Goal: Task Accomplishment & Management: Manage account settings

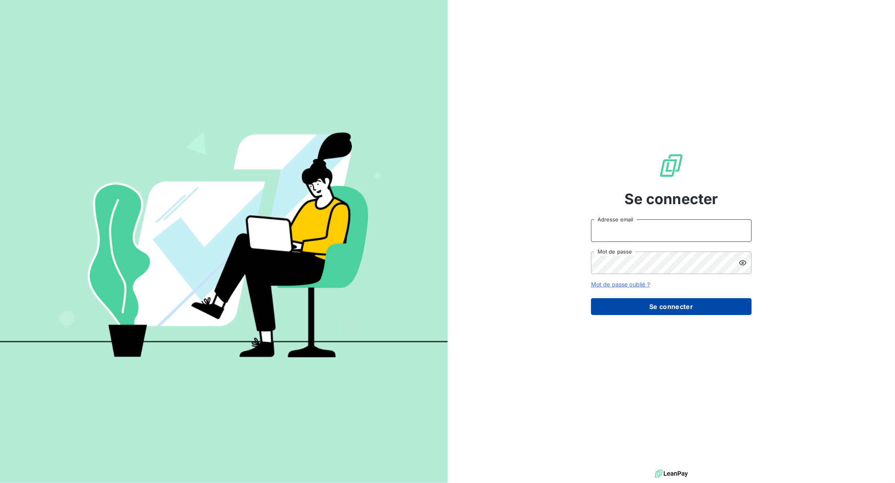
type input "[EMAIL_ADDRESS][DOMAIN_NAME]"
click at [683, 309] on button "Se connecter" at bounding box center [671, 306] width 161 height 17
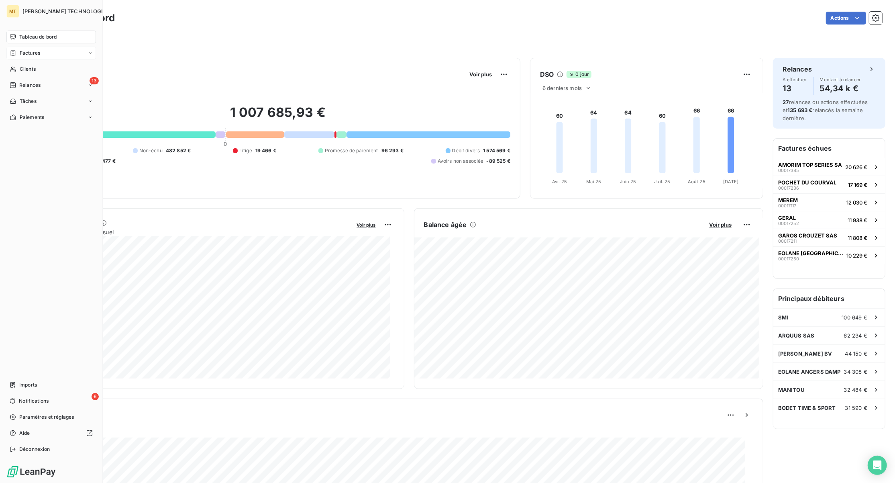
click at [32, 52] on span "Factures" at bounding box center [30, 52] width 20 height 7
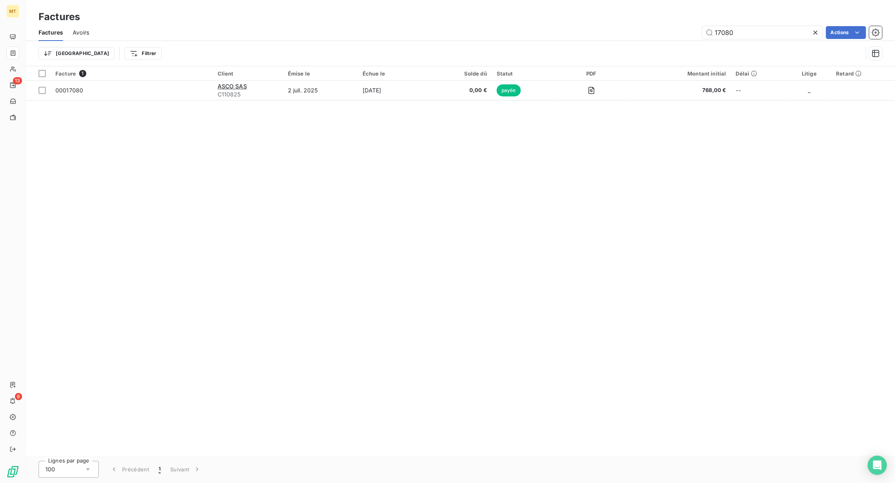
click at [814, 31] on icon at bounding box center [816, 33] width 4 height 4
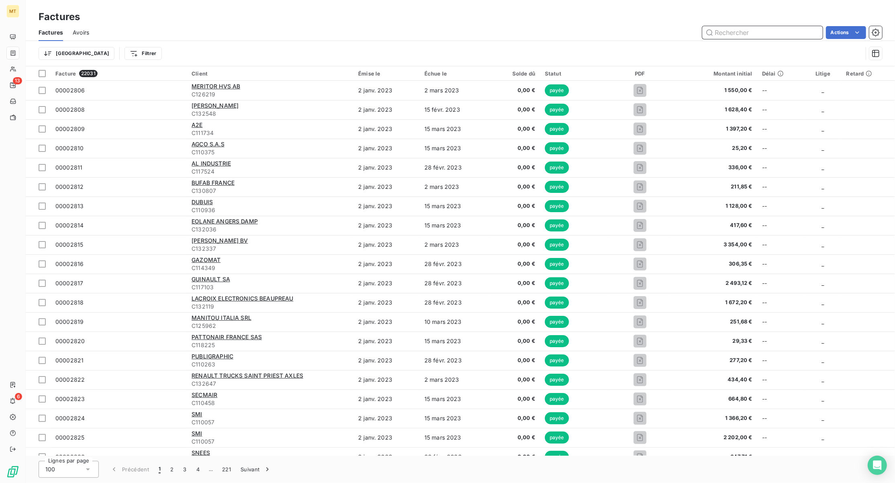
click at [781, 34] on input "text" at bounding box center [763, 32] width 121 height 13
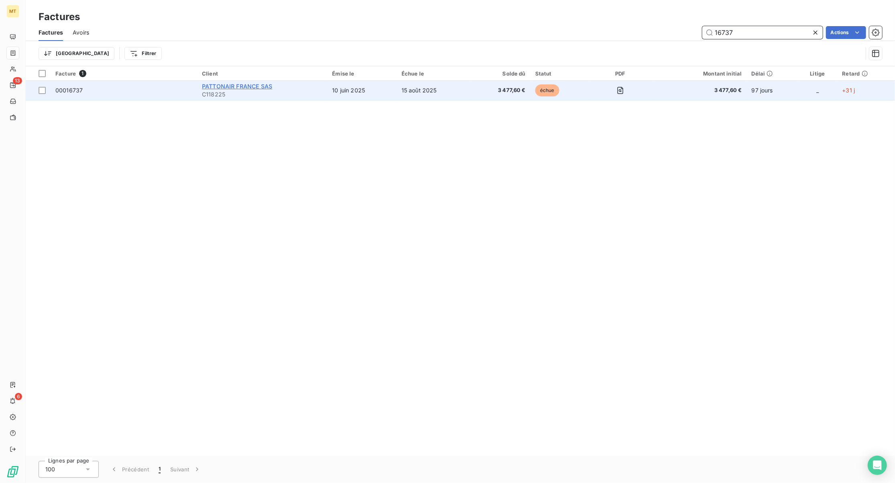
type input "16737"
click at [209, 86] on span "PATTONAIR FRANCE SAS" at bounding box center [237, 86] width 70 height 7
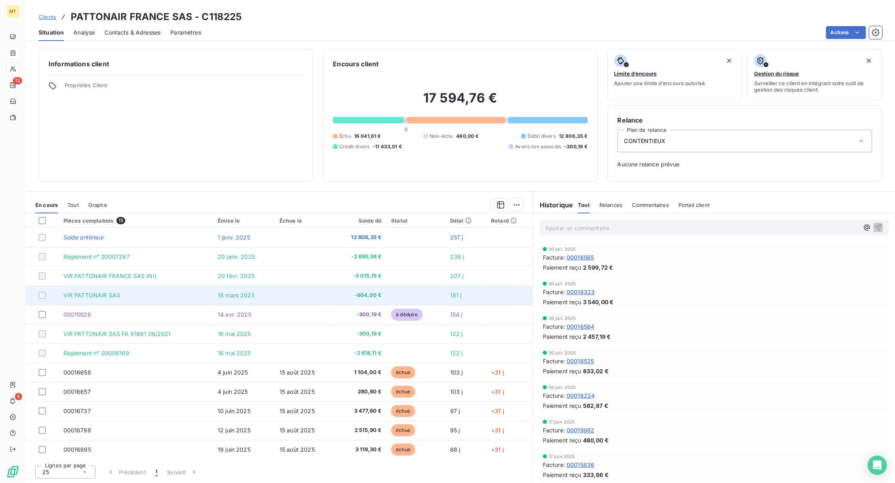
scroll to position [53, 0]
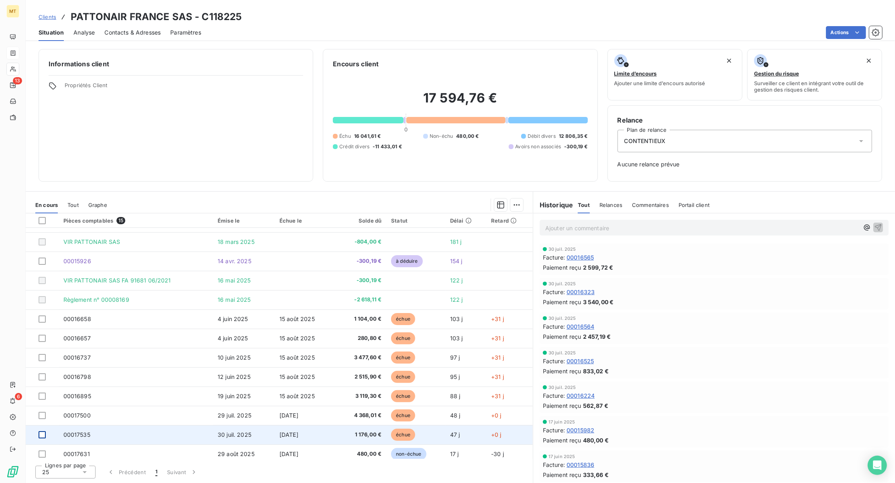
click at [43, 433] on div at bounding box center [42, 434] width 7 height 7
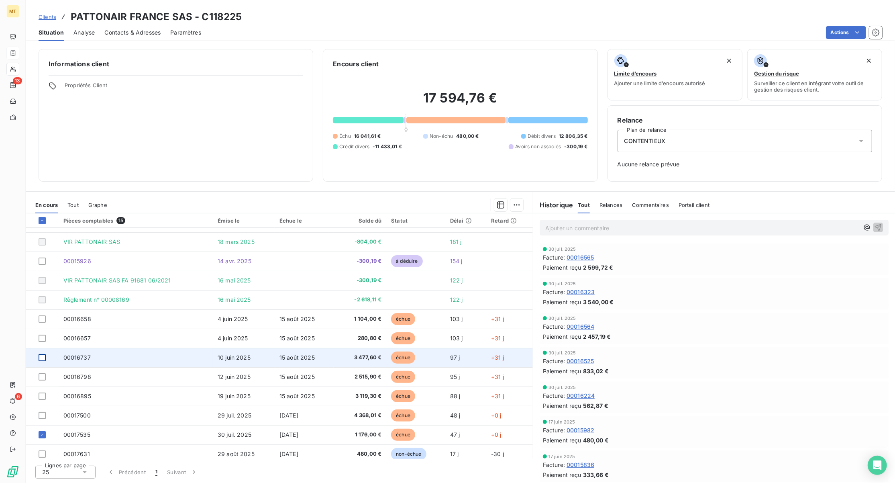
click at [43, 354] on div at bounding box center [42, 357] width 7 height 7
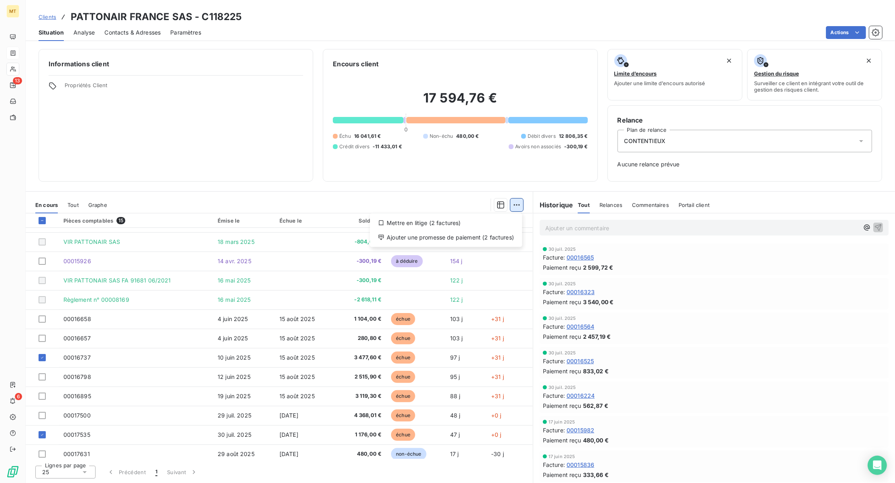
click at [515, 206] on html "MT 13 6 Clients PATTONAIR [GEOGRAPHIC_DATA] SAS - C118225 Situation Analyse Con…" at bounding box center [447, 241] width 895 height 483
click at [465, 240] on div "Ajouter une promesse de paiement (2 factures)" at bounding box center [446, 237] width 146 height 13
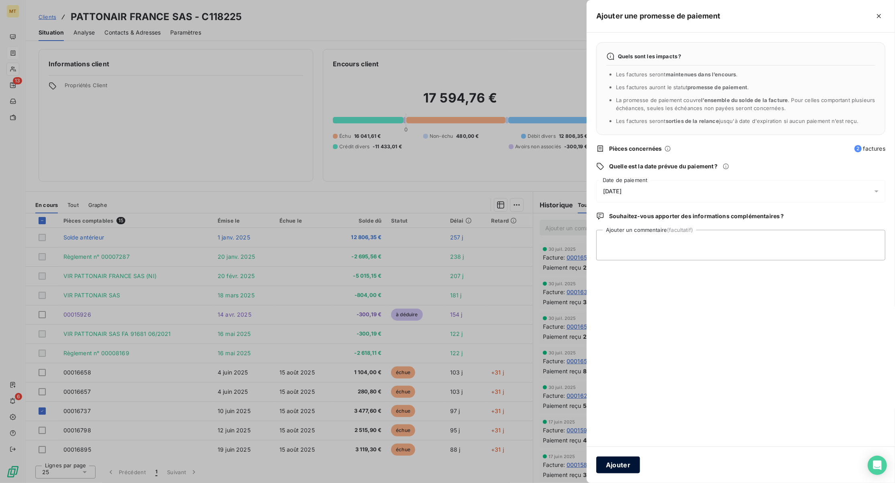
click at [627, 462] on button "Ajouter" at bounding box center [619, 464] width 44 height 17
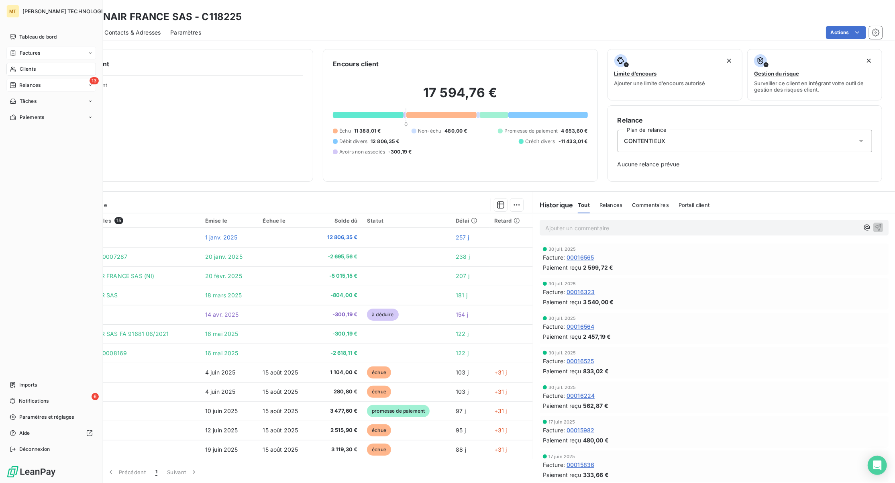
click at [16, 84] on div "Relances" at bounding box center [25, 85] width 31 height 7
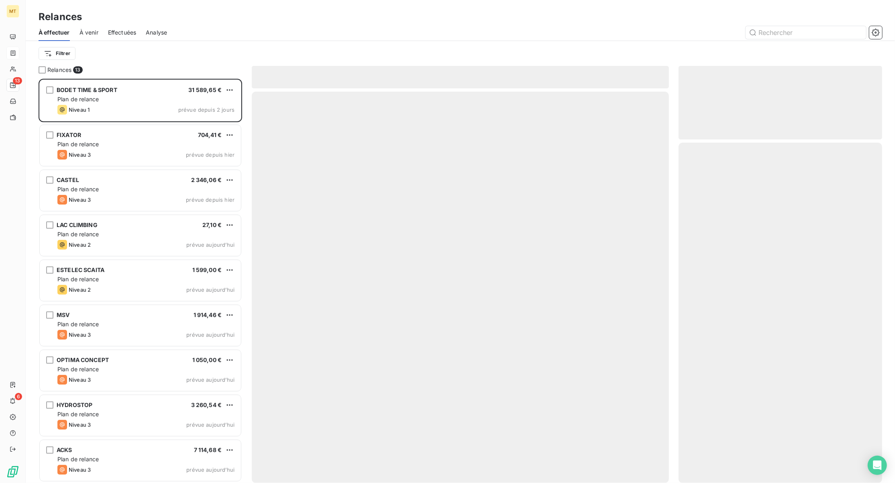
scroll to position [396, 195]
